Goal: Find specific page/section: Find specific page/section

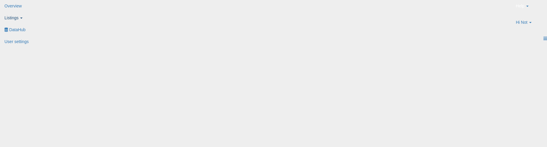
click at [33, 17] on link "Listings" at bounding box center [16, 18] width 33 height 12
click at [6, 29] on icon at bounding box center [6, 29] width 0 height 0
